Goal: Information Seeking & Learning: Learn about a topic

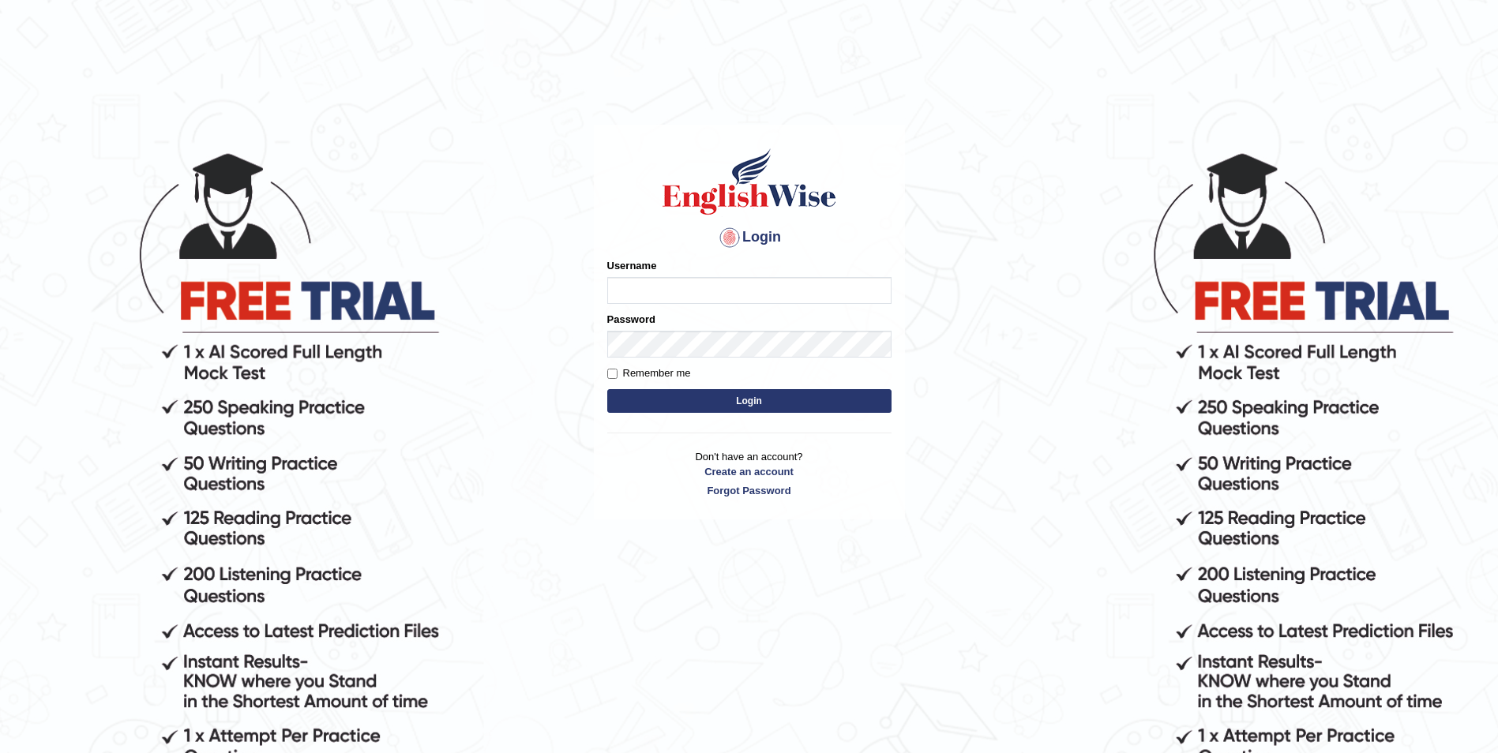
click at [680, 289] on input "Username" at bounding box center [749, 290] width 284 height 27
type input "safiya"
click at [619, 368] on label "Remember me" at bounding box center [649, 374] width 84 height 16
click at [617, 369] on input "Remember me" at bounding box center [612, 374] width 10 height 10
checkbox input "true"
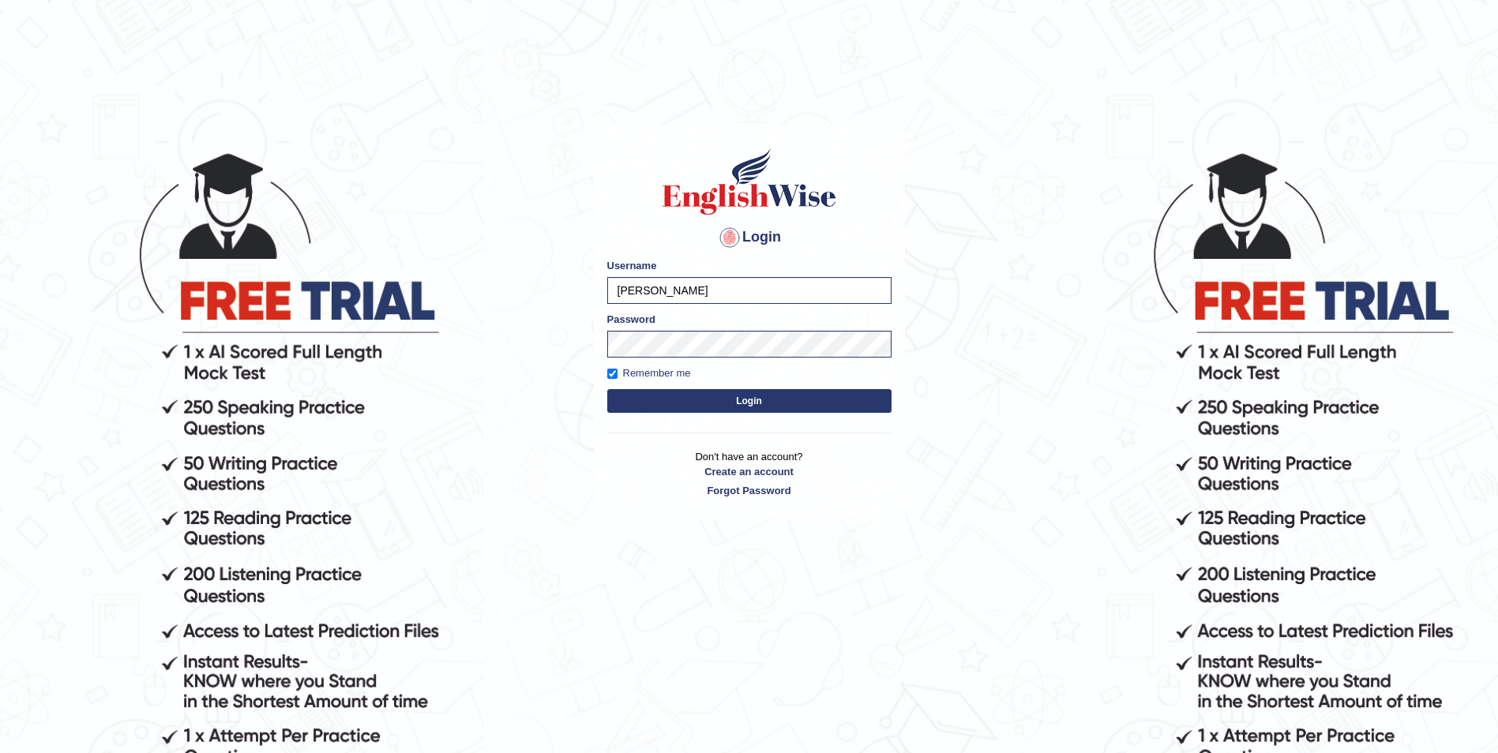
click at [659, 396] on button "Login" at bounding box center [749, 401] width 284 height 24
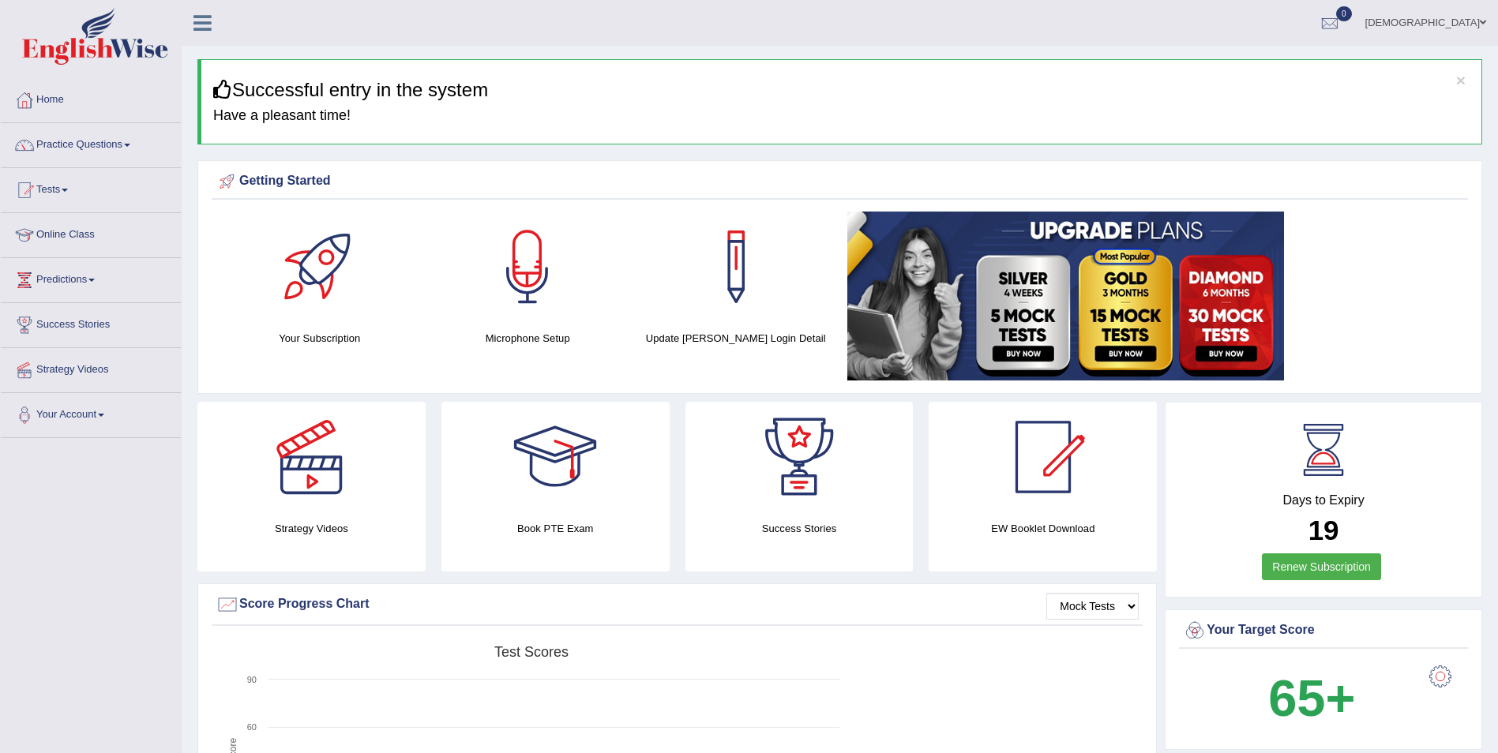
click at [320, 268] on div at bounding box center [319, 267] width 111 height 111
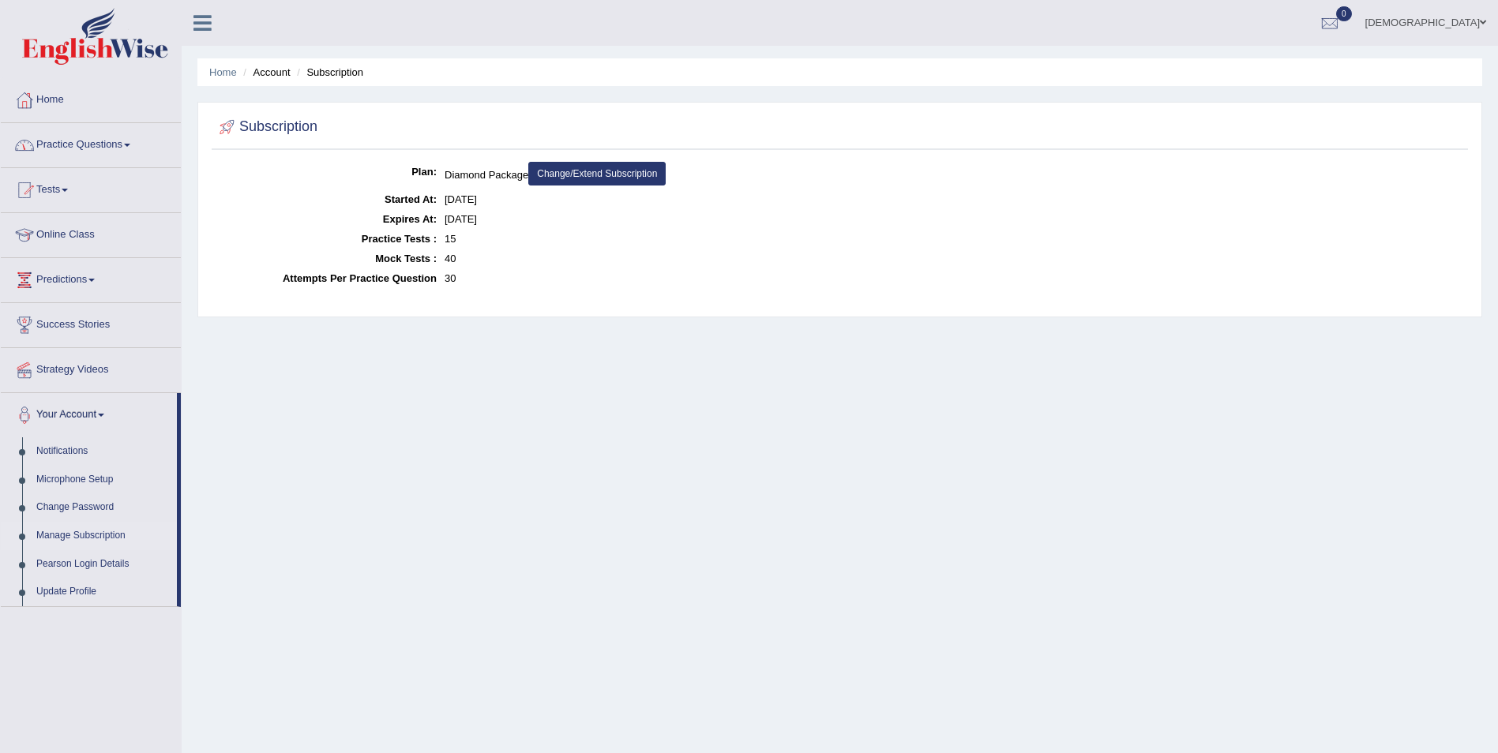
click at [106, 151] on link "Practice Questions" at bounding box center [91, 142] width 180 height 39
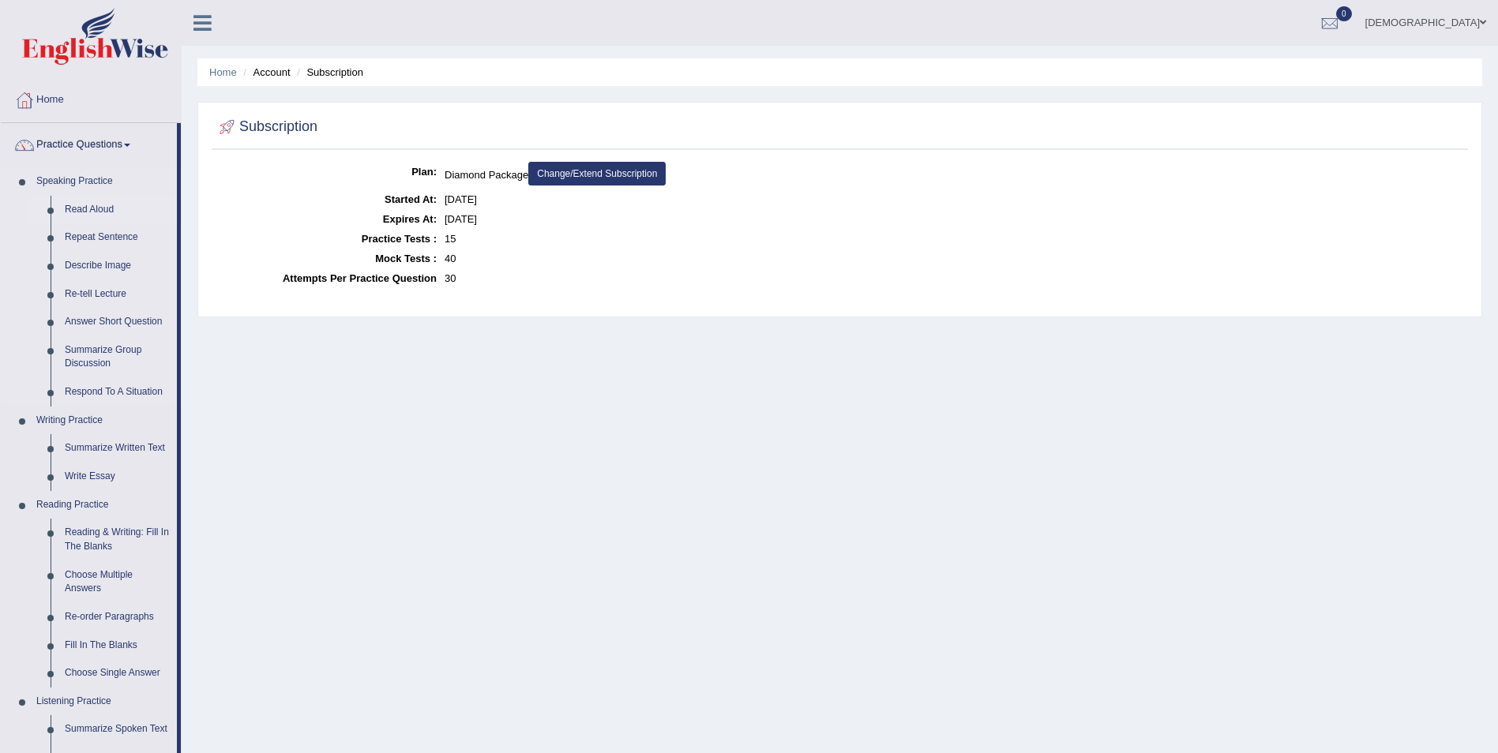
click at [140, 212] on link "Read Aloud" at bounding box center [117, 210] width 119 height 28
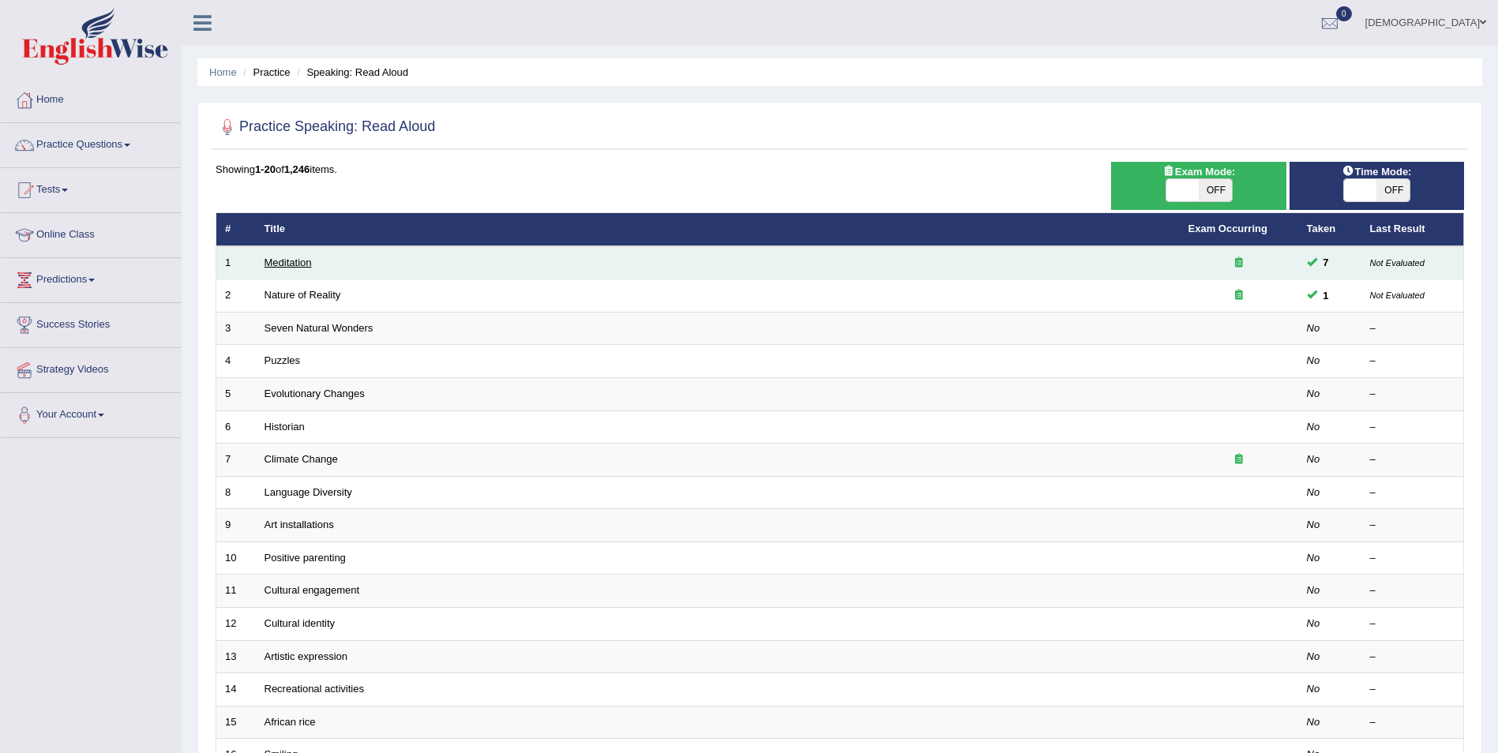
click at [303, 264] on link "Meditation" at bounding box center [287, 263] width 47 height 12
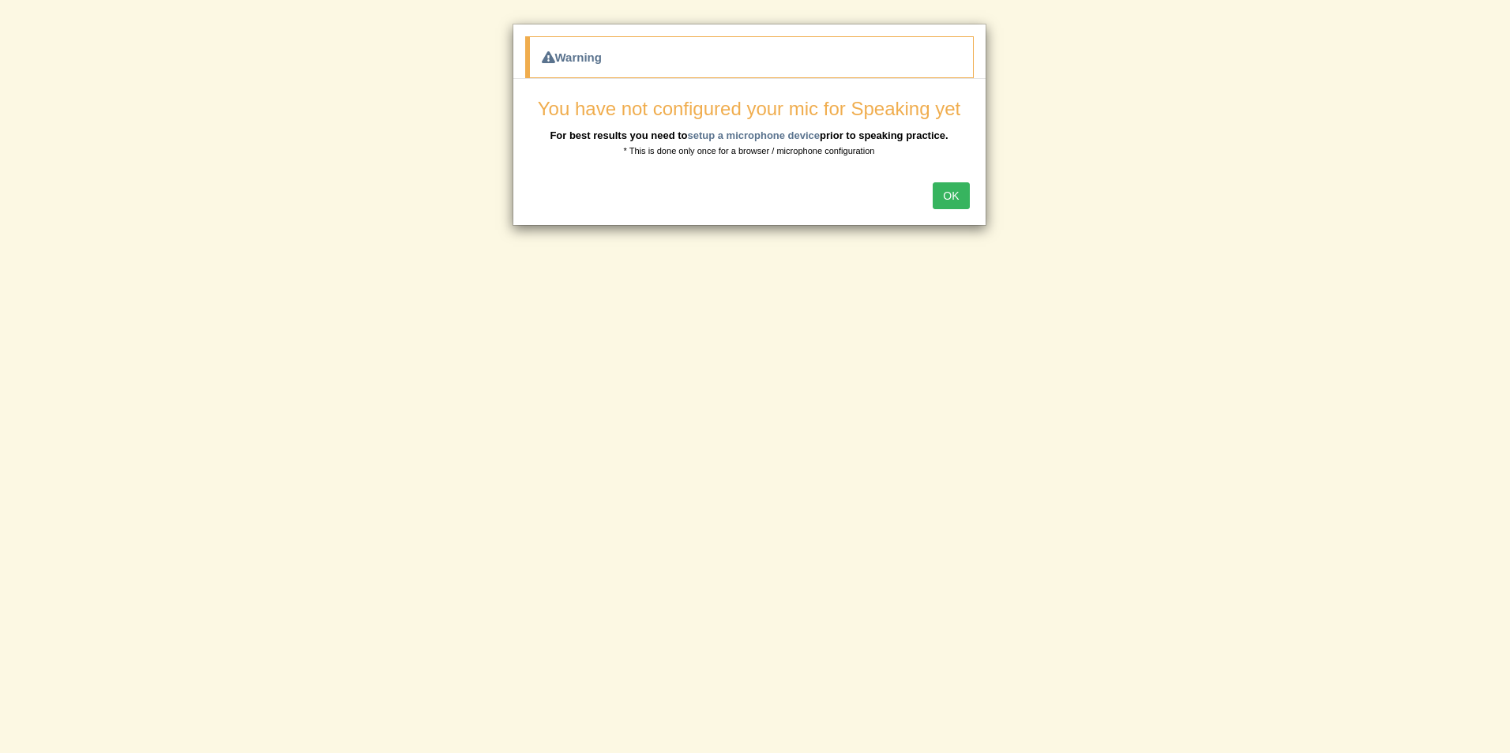
click at [946, 196] on button "OK" at bounding box center [950, 195] width 36 height 27
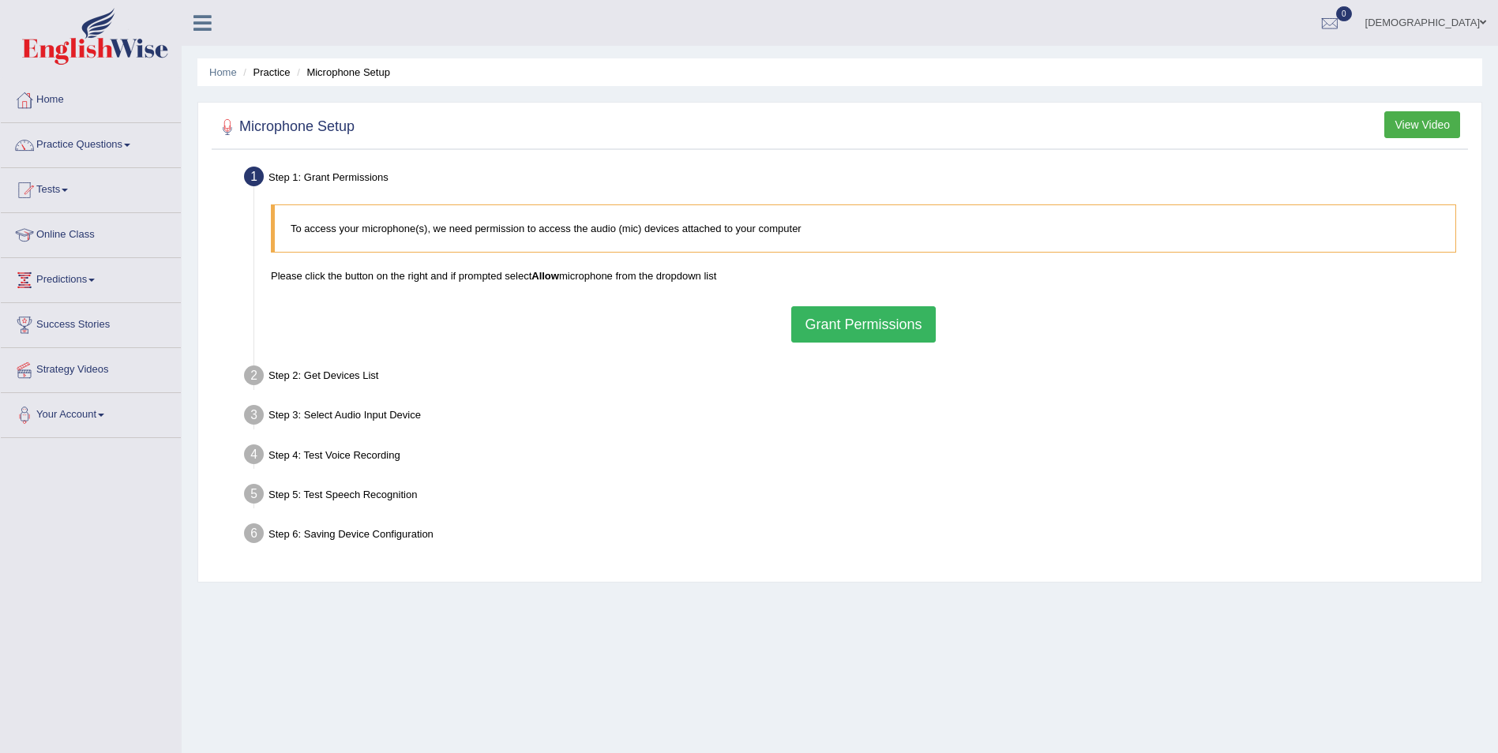
click at [850, 322] on button "Grant Permissions" at bounding box center [863, 324] width 144 height 36
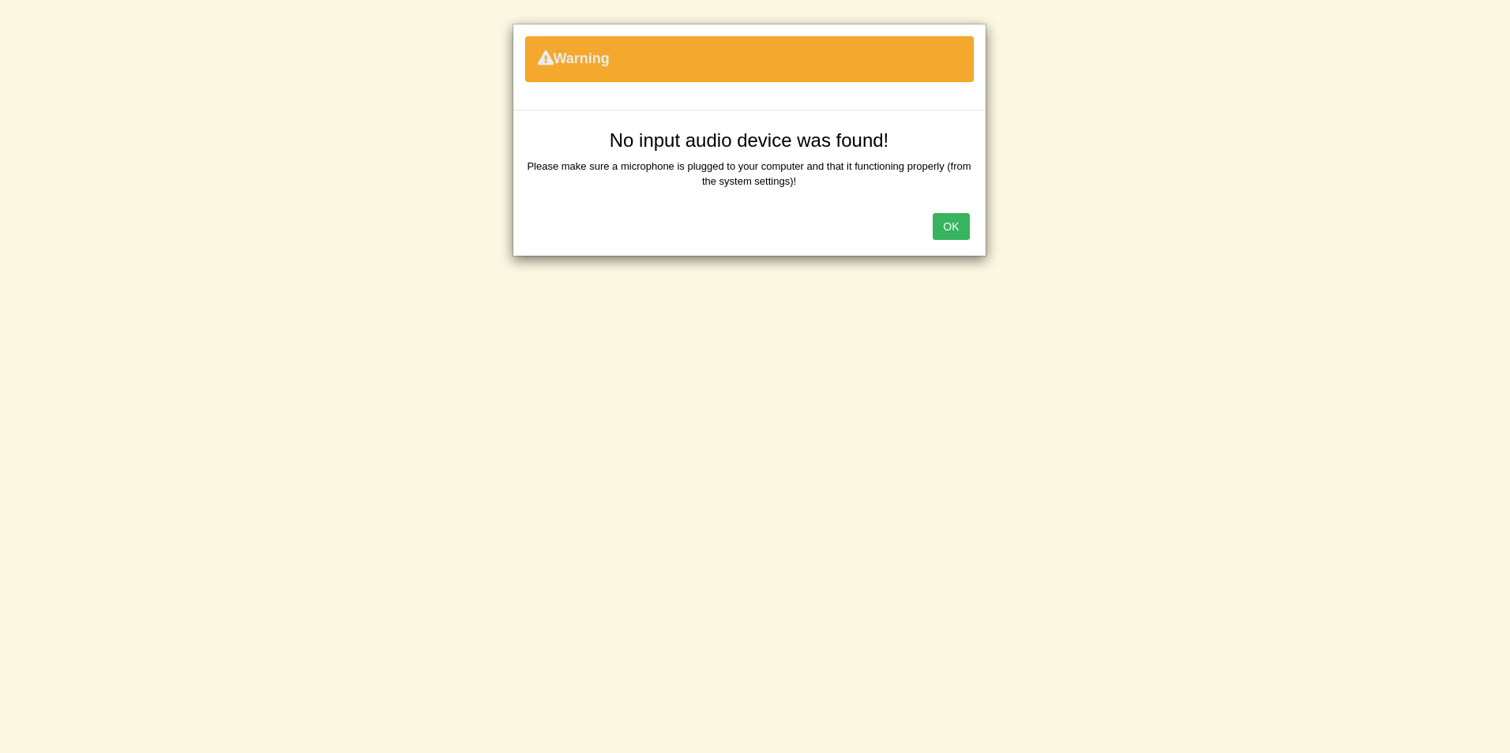
click at [945, 226] on button "OK" at bounding box center [950, 226] width 36 height 27
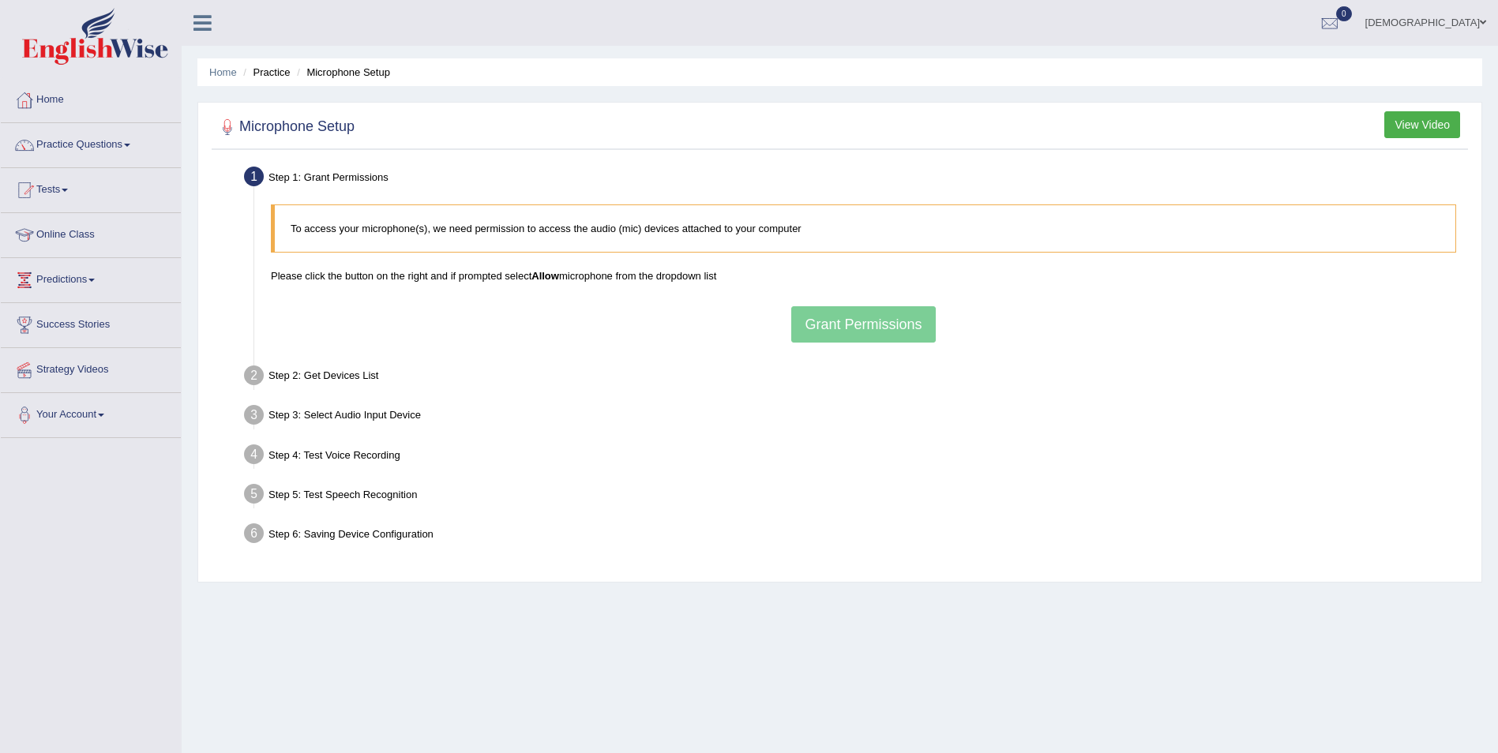
click at [847, 330] on div "To access your microphone(s), we need permission to access the audio (mic) devi…" at bounding box center [863, 274] width 1201 height 154
click at [865, 322] on div "To access your microphone(s), we need permission to access the audio (mic) devi…" at bounding box center [863, 274] width 1201 height 154
click at [561, 234] on p "To access your microphone(s), we need permission to access the audio (mic) devi…" at bounding box center [865, 228] width 1149 height 15
click at [251, 377] on li "Step 2: Get Devices List In this step will be enumerate all available microphon…" at bounding box center [855, 378] width 1217 height 35
click at [504, 230] on p "To access your microphone(s), we need permission to access the audio (mic) devi…" at bounding box center [865, 228] width 1149 height 15
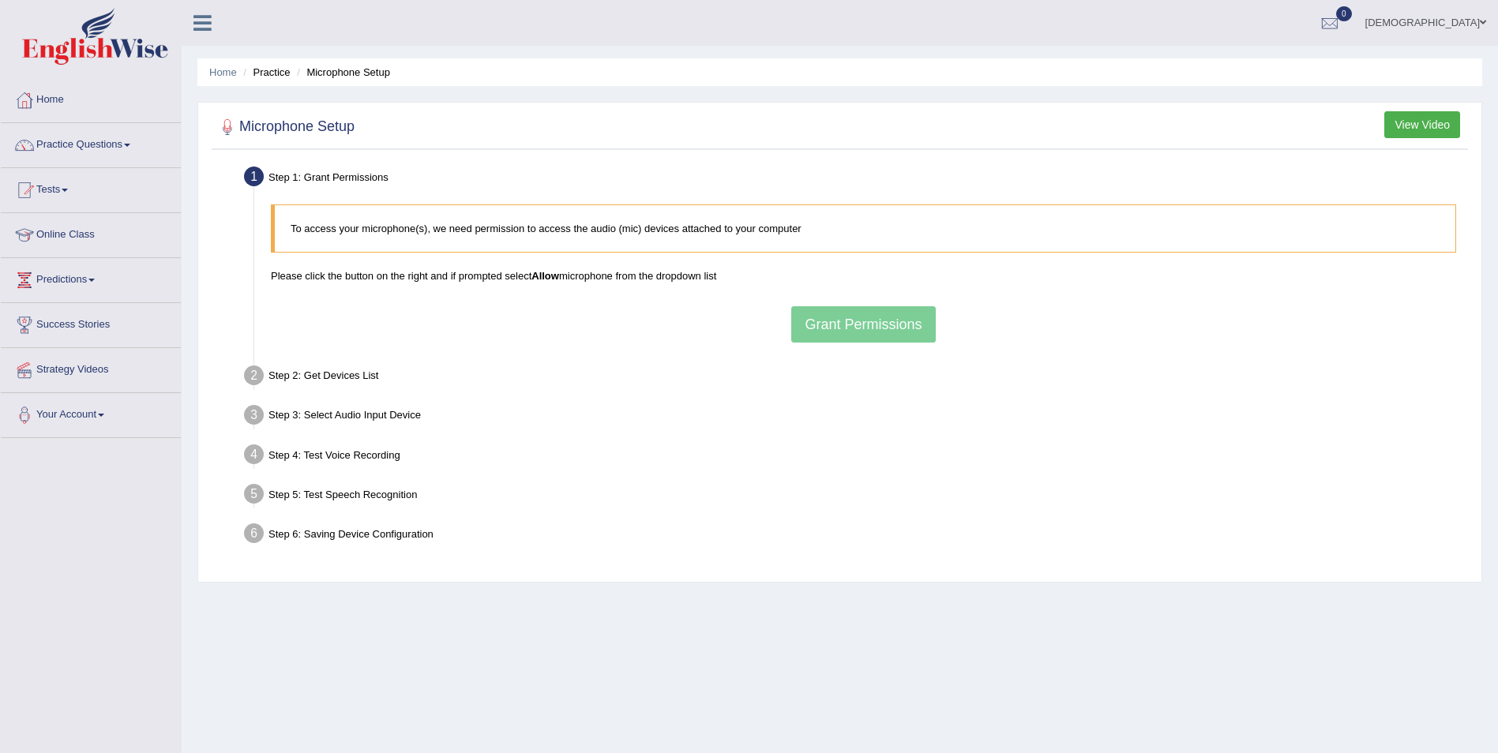
click at [849, 324] on div "To access your microphone(s), we need permission to access the audio (mic) devi…" at bounding box center [863, 274] width 1201 height 154
click at [848, 323] on div "To access your microphone(s), we need permission to access the audio (mic) devi…" at bounding box center [863, 274] width 1201 height 154
click at [99, 138] on link "Practice Questions" at bounding box center [91, 142] width 180 height 39
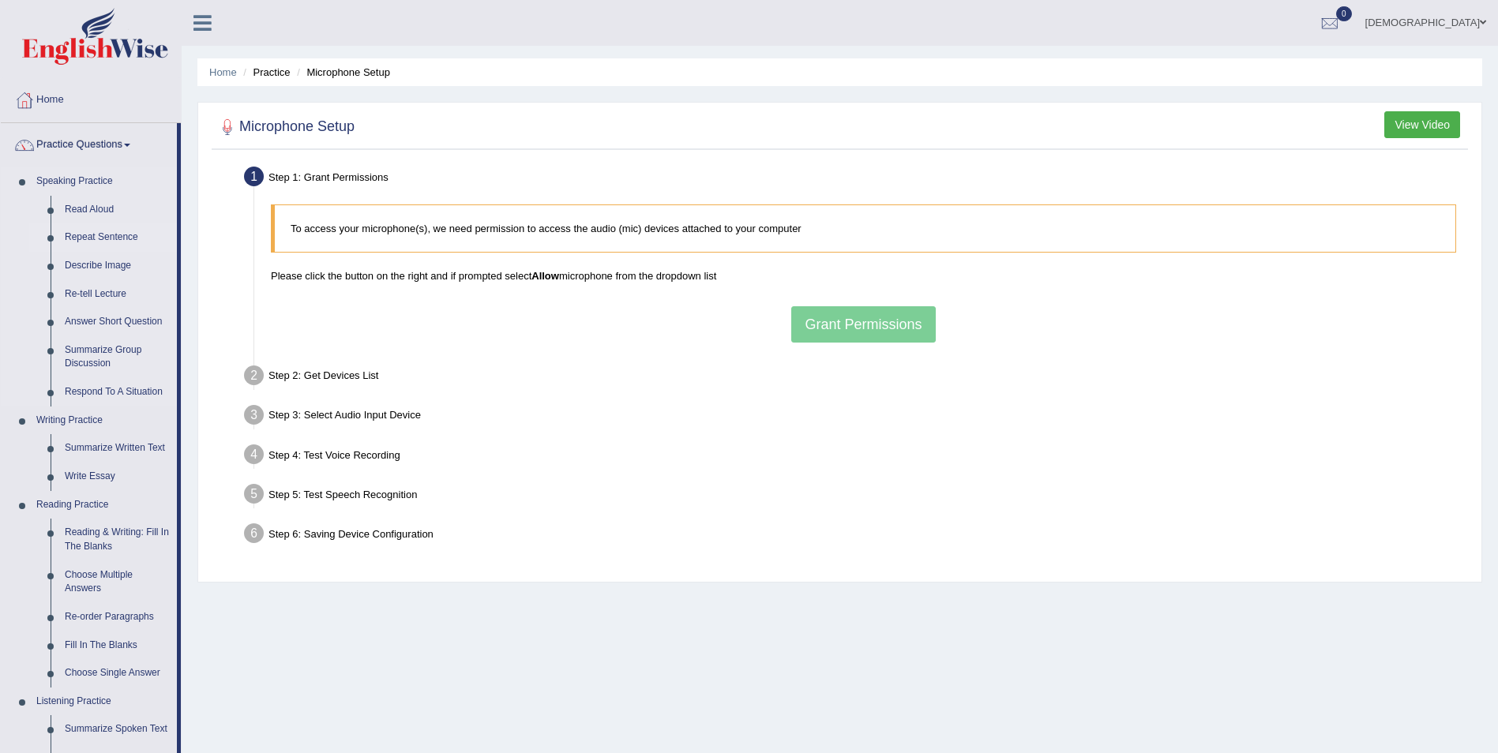
click at [129, 235] on link "Repeat Sentence" at bounding box center [117, 237] width 119 height 28
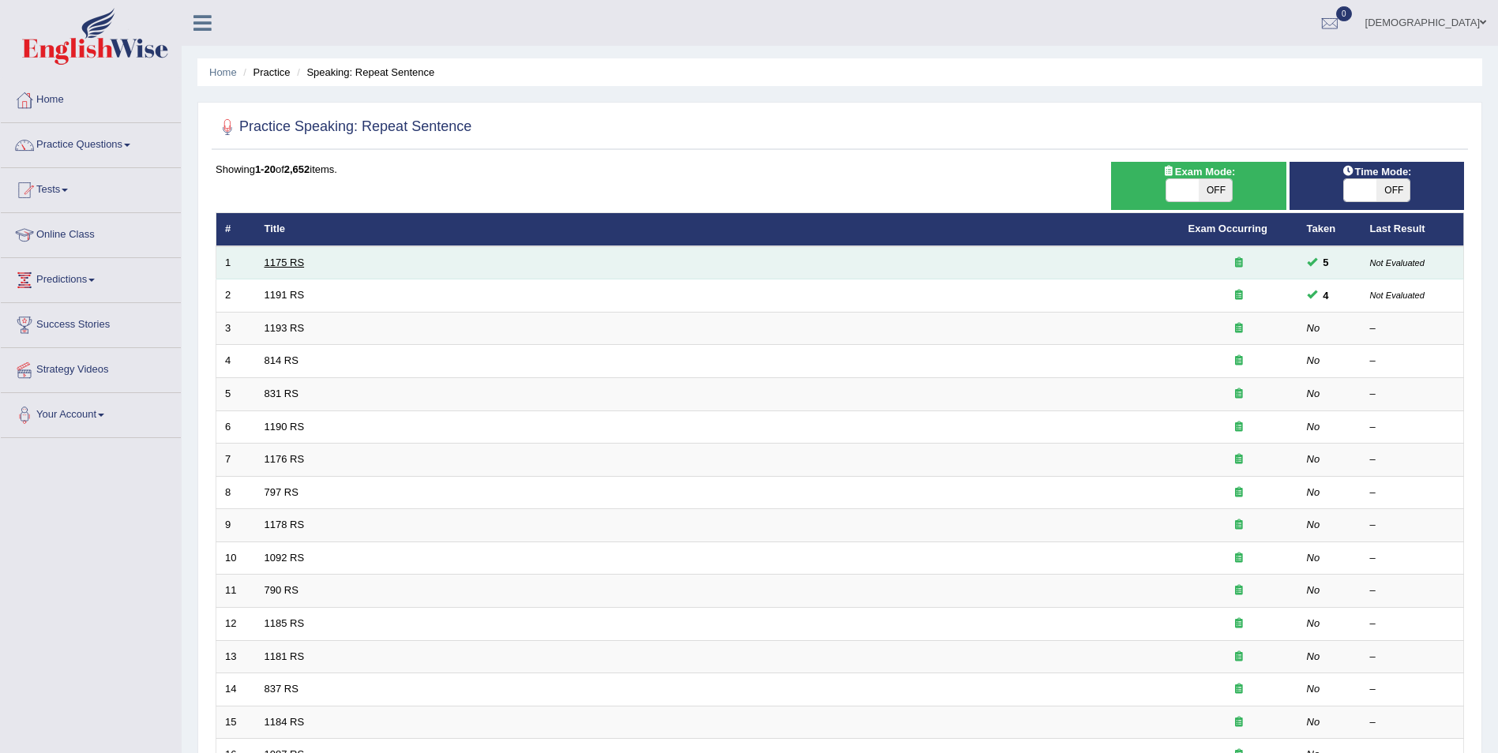
click at [272, 258] on link "1175 RS" at bounding box center [284, 263] width 40 height 12
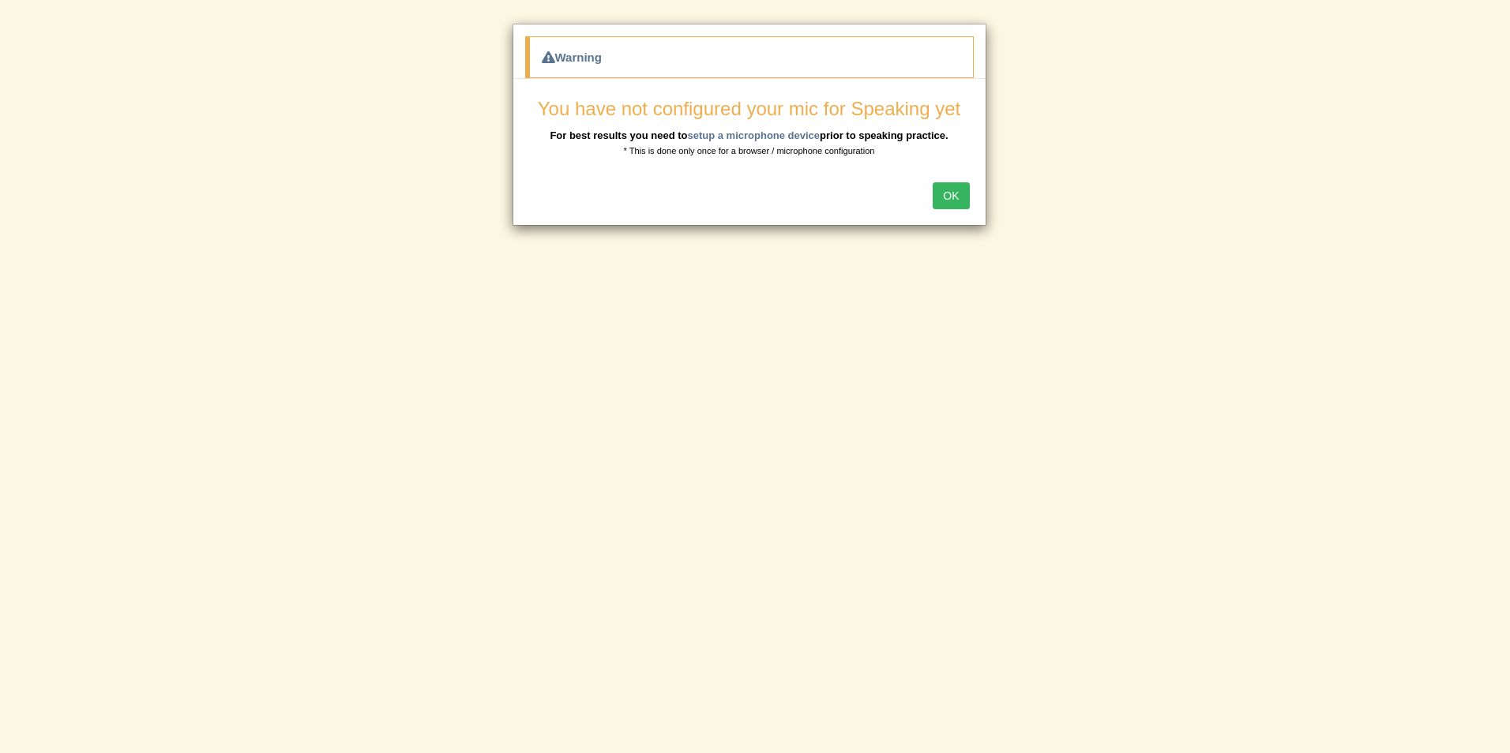
click at [945, 195] on button "OK" at bounding box center [950, 195] width 36 height 27
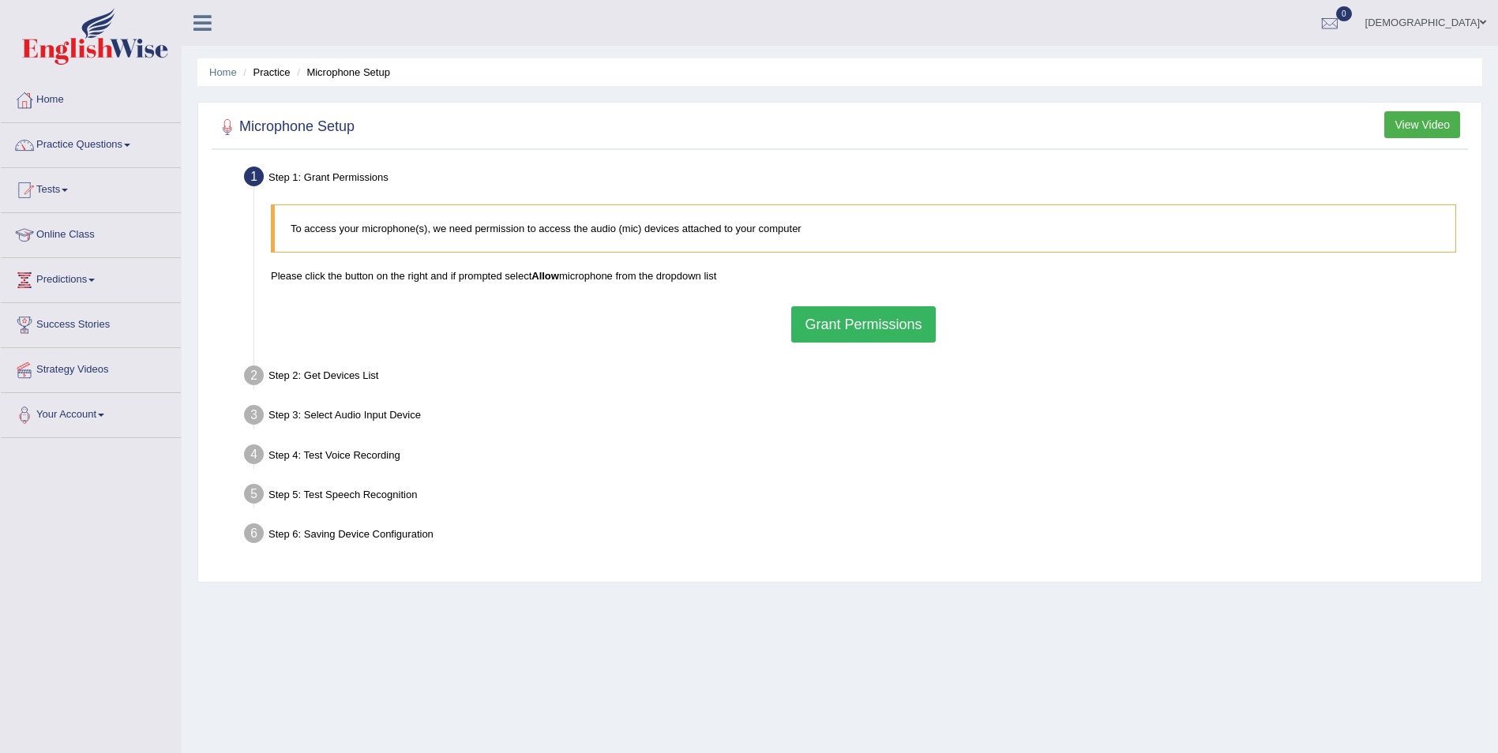
click at [866, 317] on button "Grant Permissions" at bounding box center [863, 324] width 144 height 36
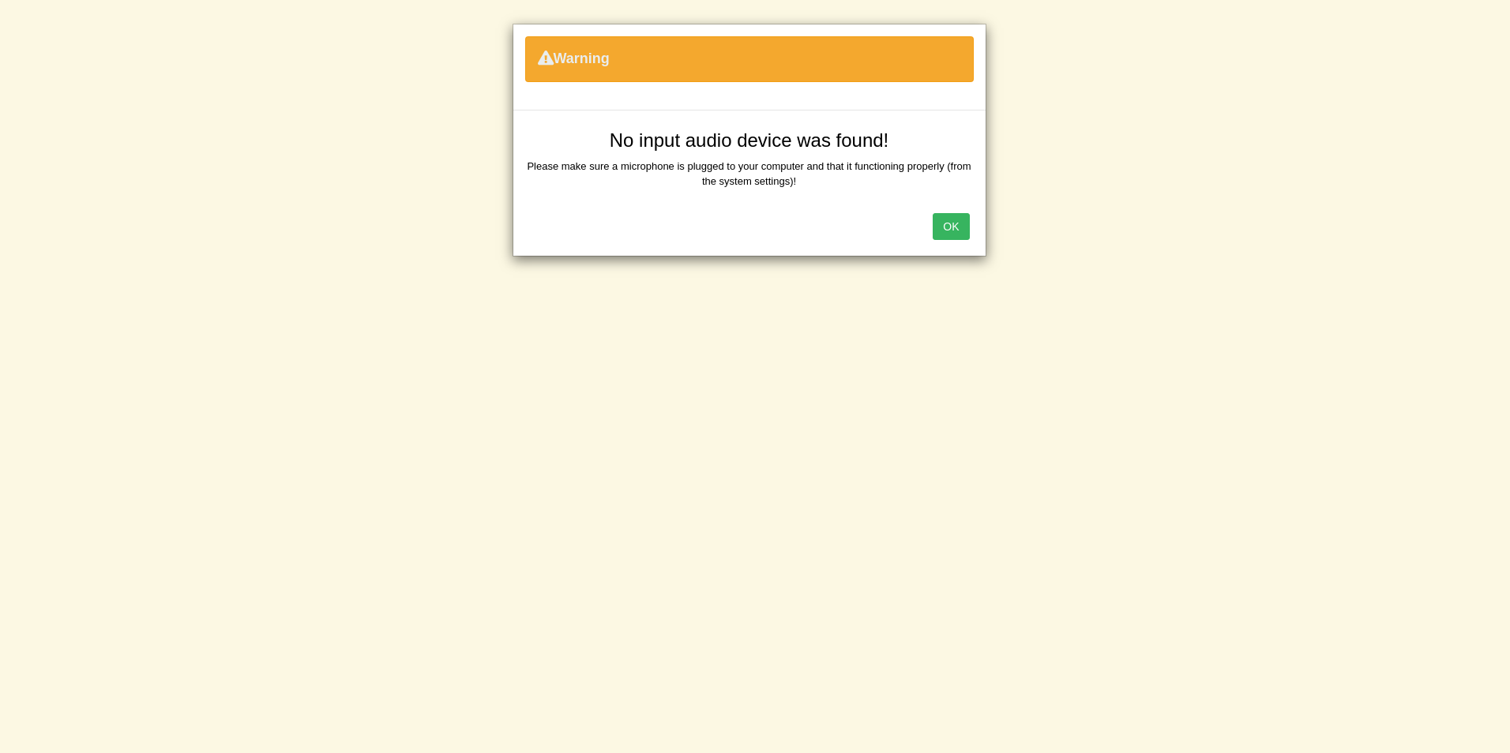
click at [943, 228] on button "OK" at bounding box center [950, 226] width 36 height 27
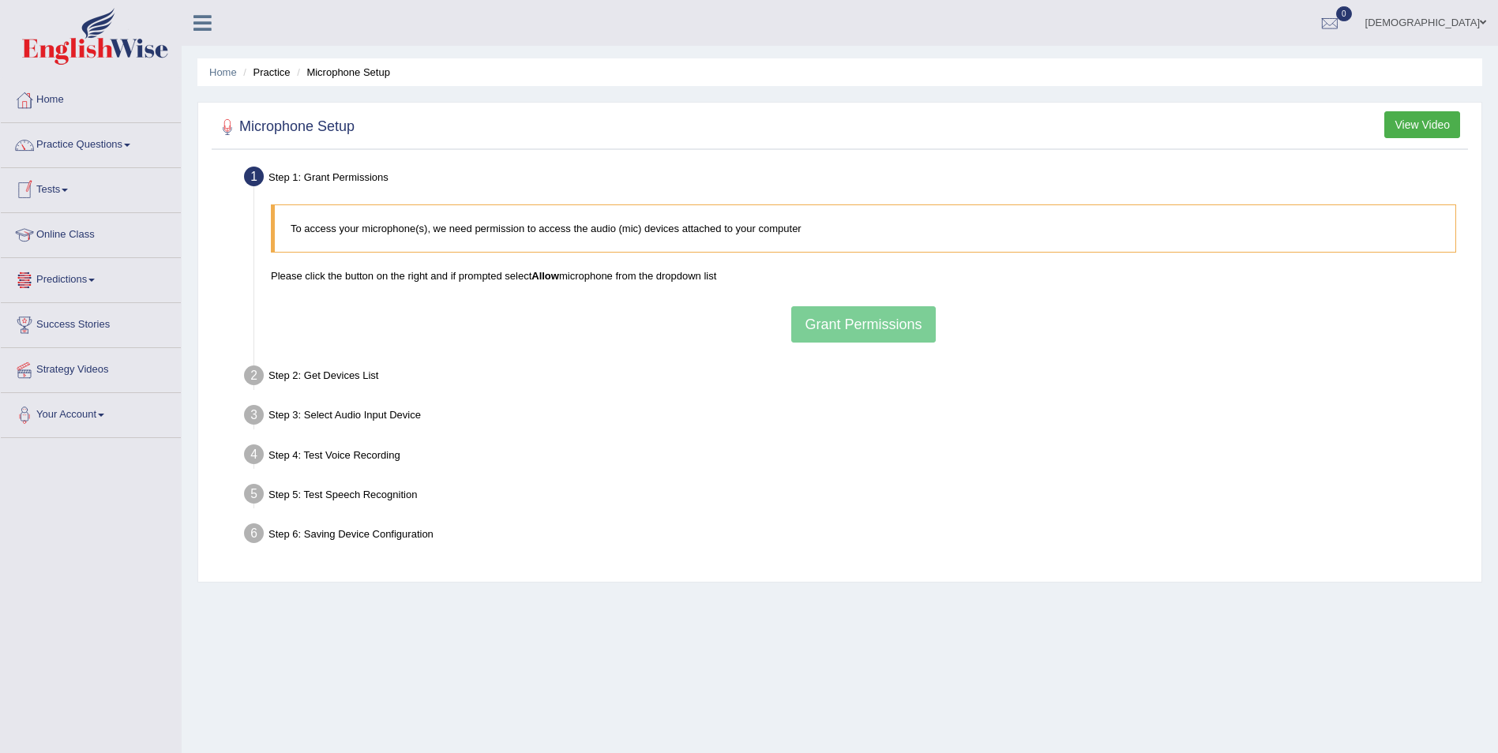
click at [582, 235] on p "To access your microphone(s), we need permission to access the audio (mic) devi…" at bounding box center [865, 228] width 1149 height 15
click at [228, 129] on div at bounding box center [228, 127] width 24 height 24
click at [227, 126] on div at bounding box center [228, 127] width 24 height 24
click at [222, 126] on div at bounding box center [228, 127] width 24 height 24
click at [227, 123] on div at bounding box center [228, 127] width 24 height 24
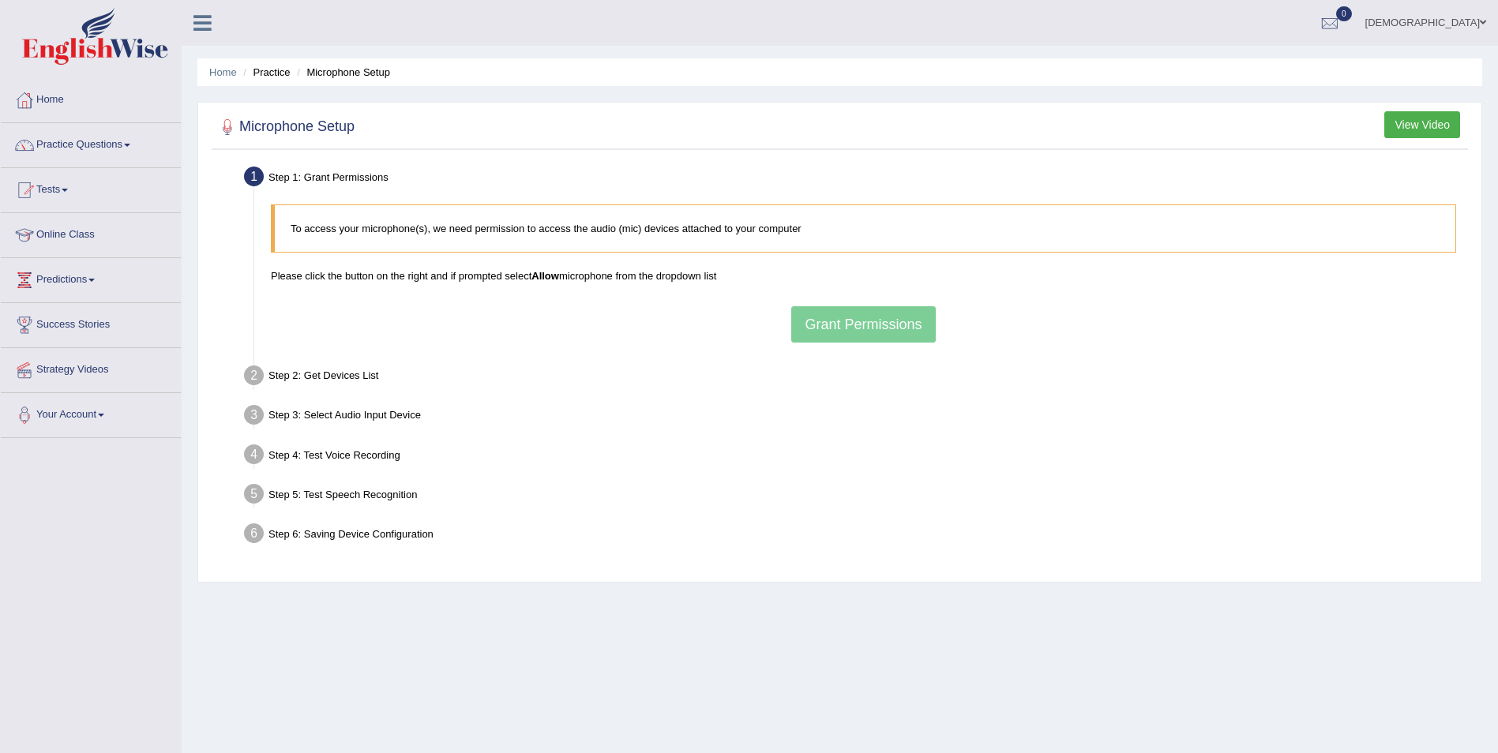
click at [227, 122] on div at bounding box center [228, 127] width 24 height 24
click at [851, 321] on div "To access your microphone(s), we need permission to access the audio (mic) devi…" at bounding box center [863, 274] width 1201 height 154
click at [850, 321] on div "To access your microphone(s), we need permission to access the audio (mic) devi…" at bounding box center [863, 274] width 1201 height 154
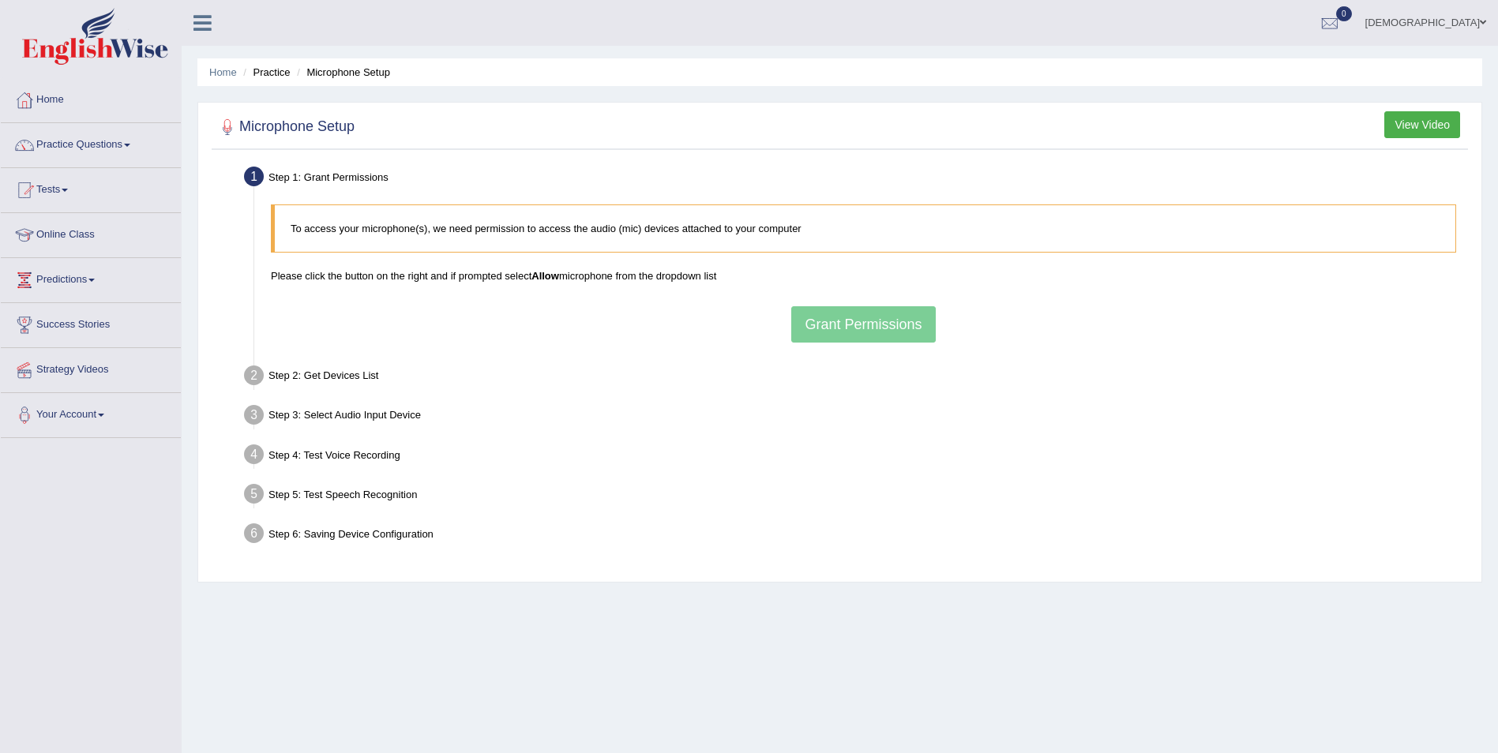
click at [906, 330] on div "To access your microphone(s), we need permission to access the audio (mic) devi…" at bounding box center [863, 274] width 1201 height 154
click at [371, 76] on li "Microphone Setup" at bounding box center [341, 72] width 97 height 15
click at [360, 73] on li "Microphone Setup" at bounding box center [341, 72] width 97 height 15
click at [313, 128] on h2 "Microphone Setup" at bounding box center [285, 127] width 139 height 24
click at [345, 75] on li "Microphone Setup" at bounding box center [341, 72] width 97 height 15
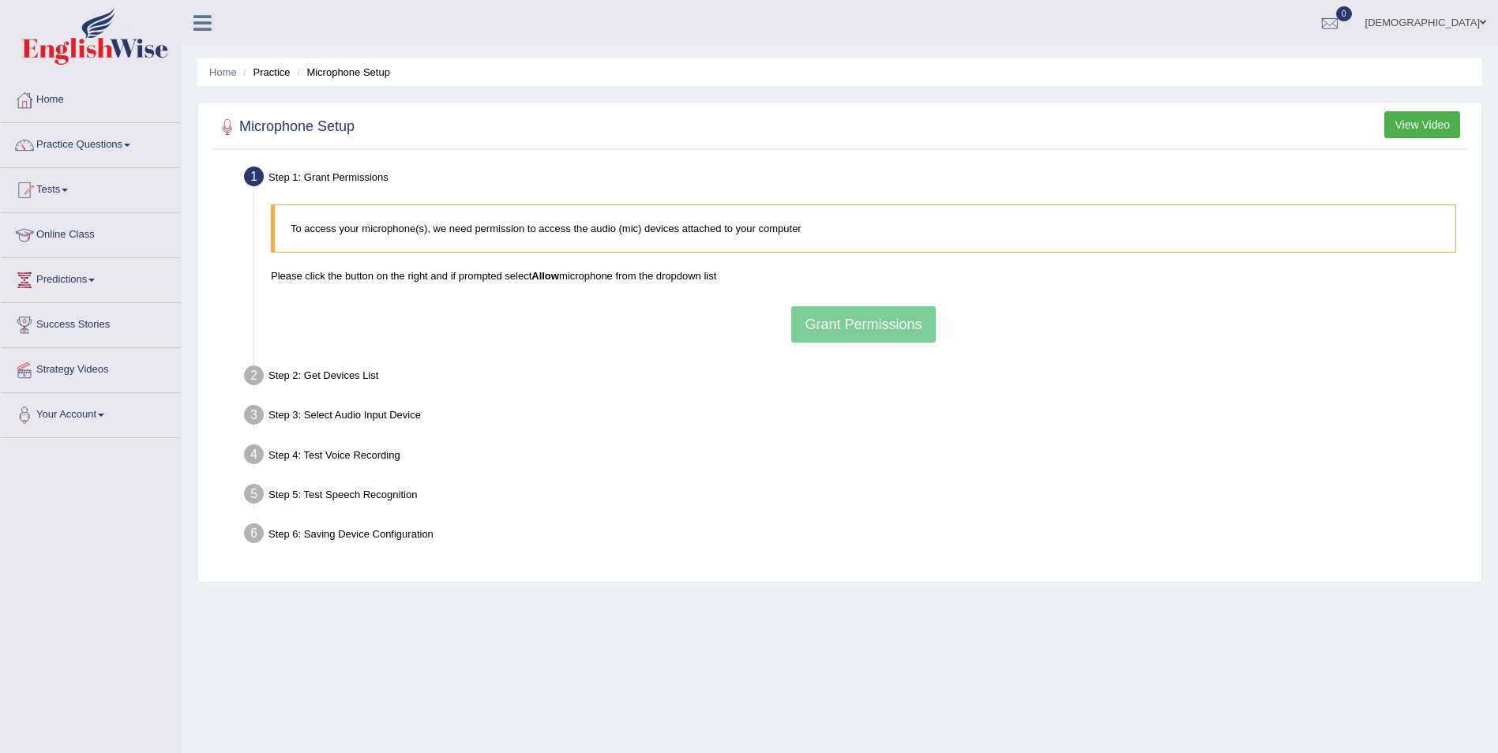
click at [836, 323] on div "To access your microphone(s), we need permission to access the audio (mic) devi…" at bounding box center [863, 274] width 1201 height 154
click at [814, 317] on button "Grant Permissions" at bounding box center [863, 324] width 144 height 36
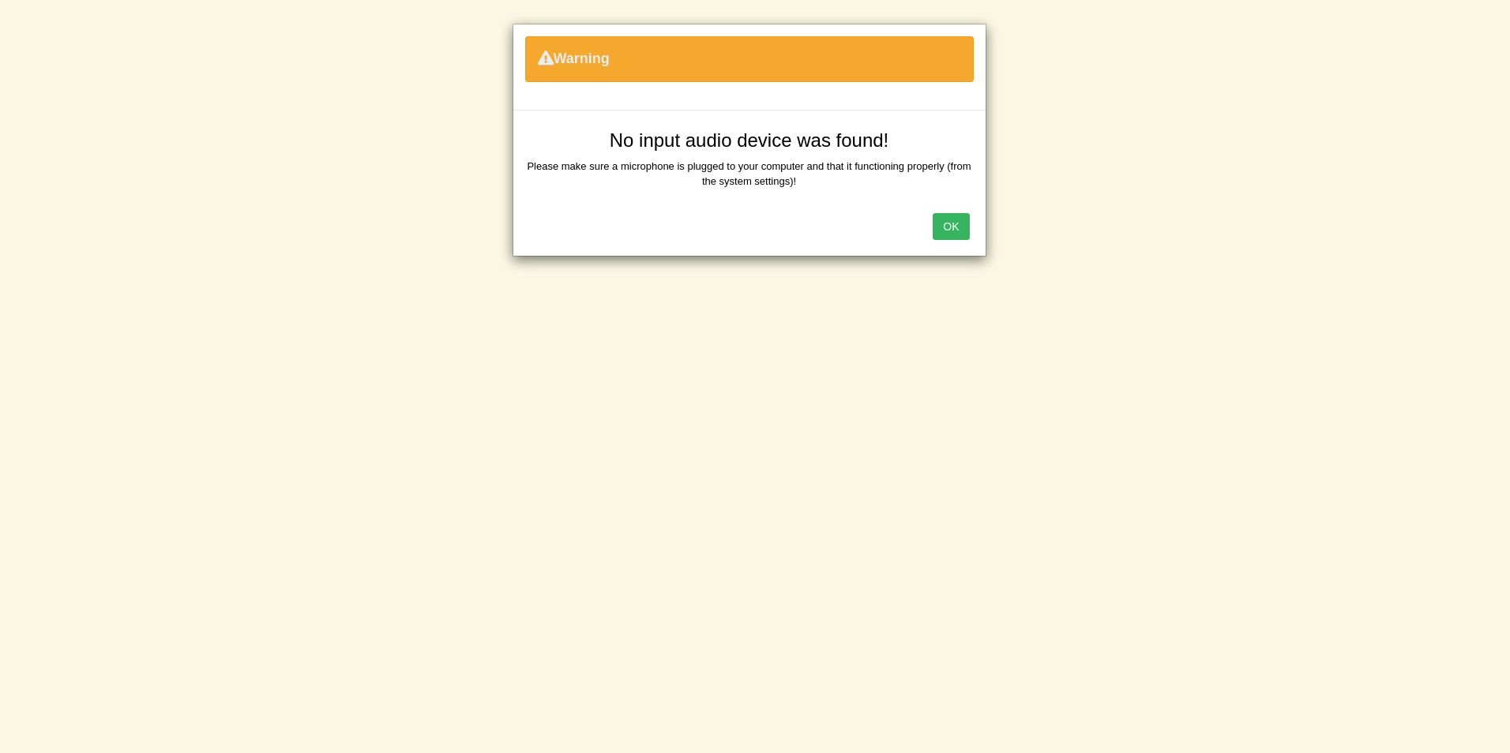
click at [948, 228] on button "OK" at bounding box center [950, 226] width 36 height 27
